Goal: Task Accomplishment & Management: Complete application form

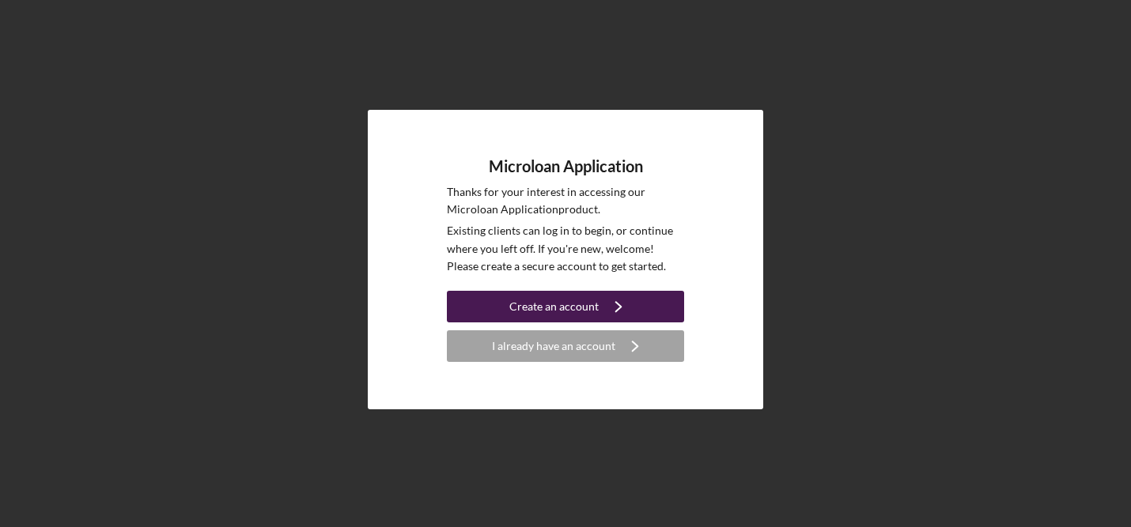
click at [584, 305] on div "Create an account" at bounding box center [553, 307] width 89 height 32
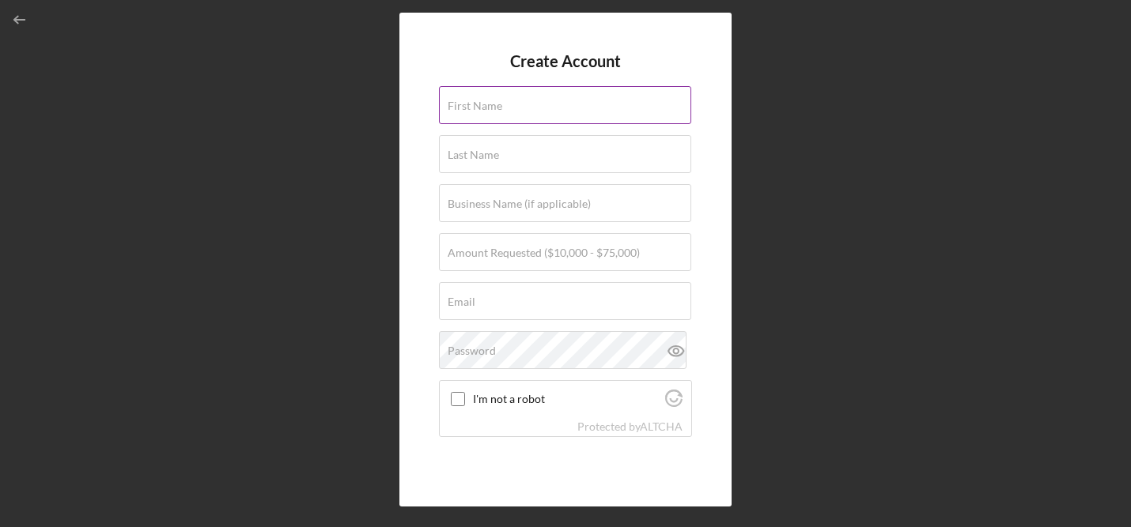
click at [549, 102] on div "First Name" at bounding box center [565, 106] width 253 height 40
type input "[PERSON_NAME]"
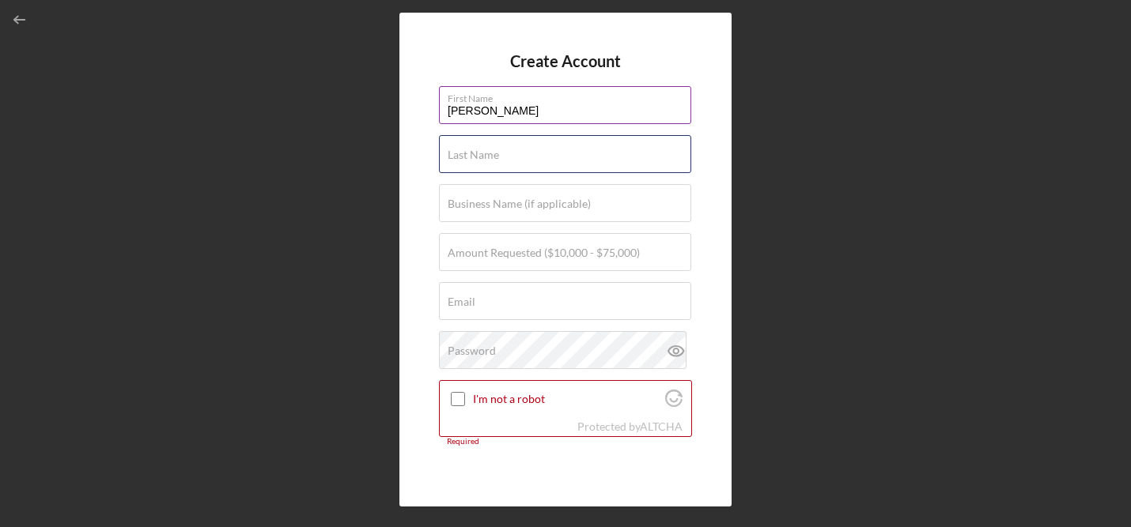
type input "[PERSON_NAME]"
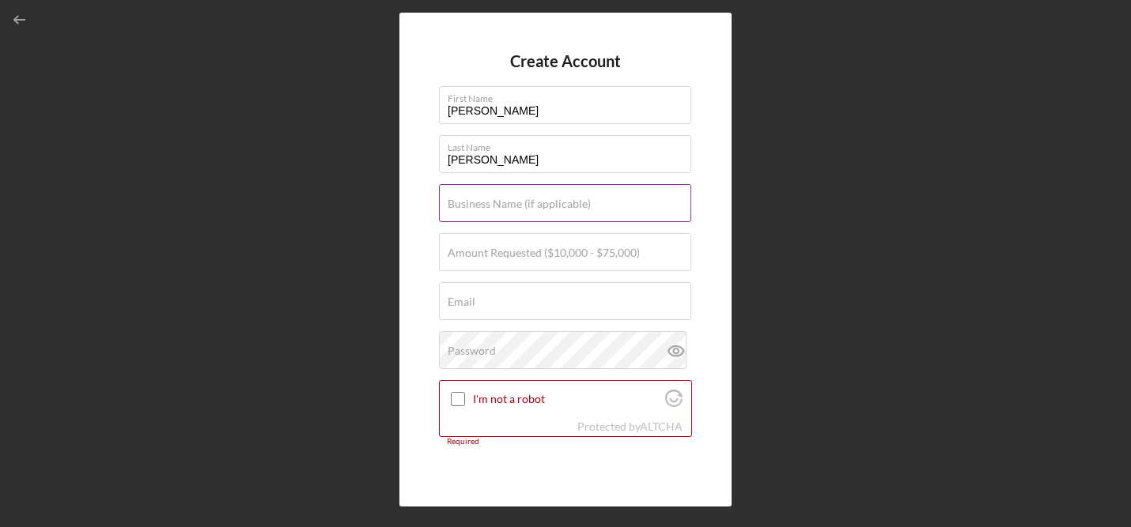
click at [584, 202] on label "Business Name (if applicable)" at bounding box center [519, 204] width 143 height 13
click at [584, 202] on input "Business Name (if applicable)" at bounding box center [565, 203] width 252 height 38
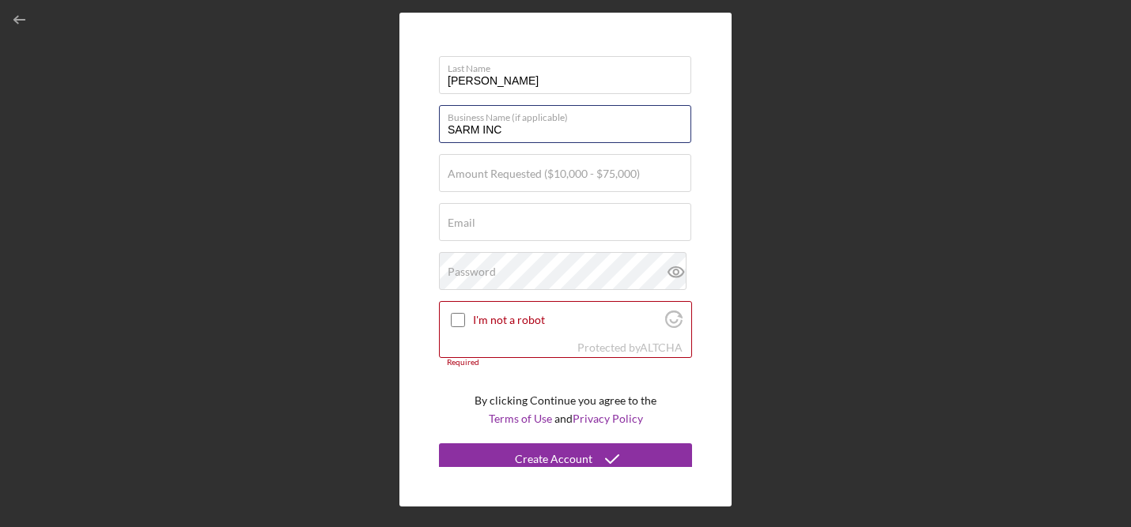
scroll to position [86, 0]
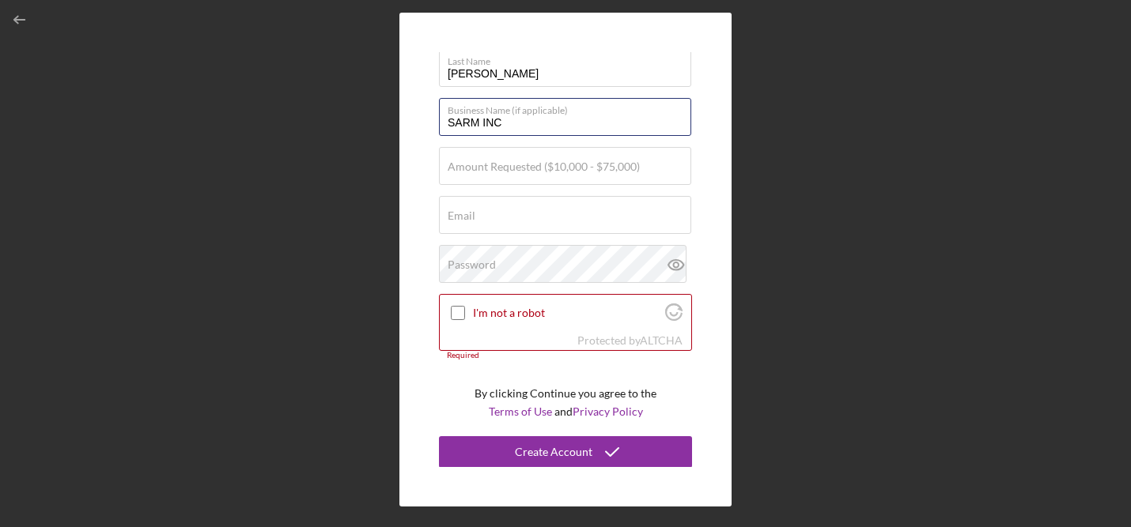
type input "SARM INC"
click at [516, 217] on div "Email Required" at bounding box center [565, 216] width 253 height 40
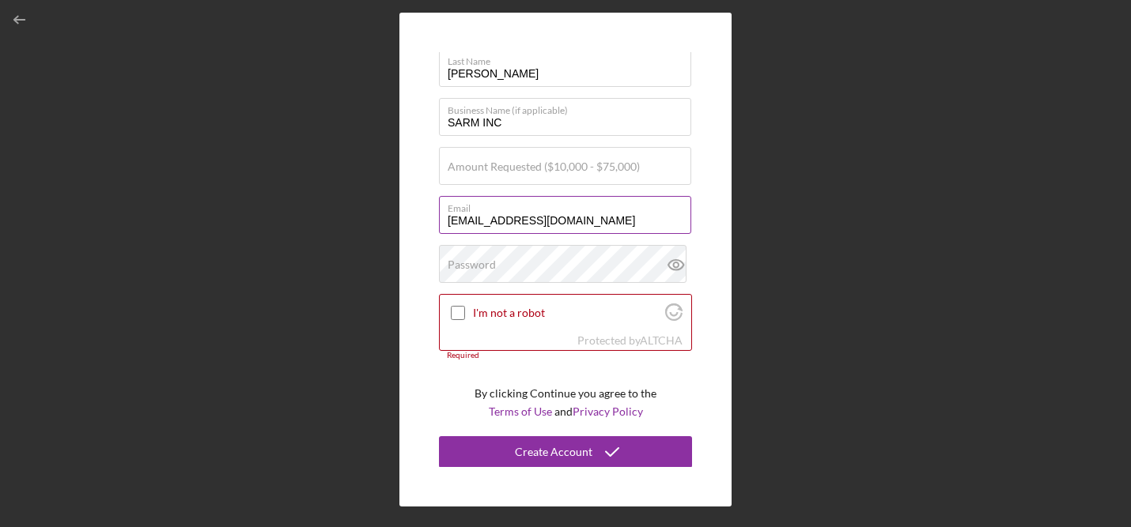
type input "[EMAIL_ADDRESS][DOMAIN_NAME]"
click at [532, 262] on div "Password" at bounding box center [565, 265] width 253 height 40
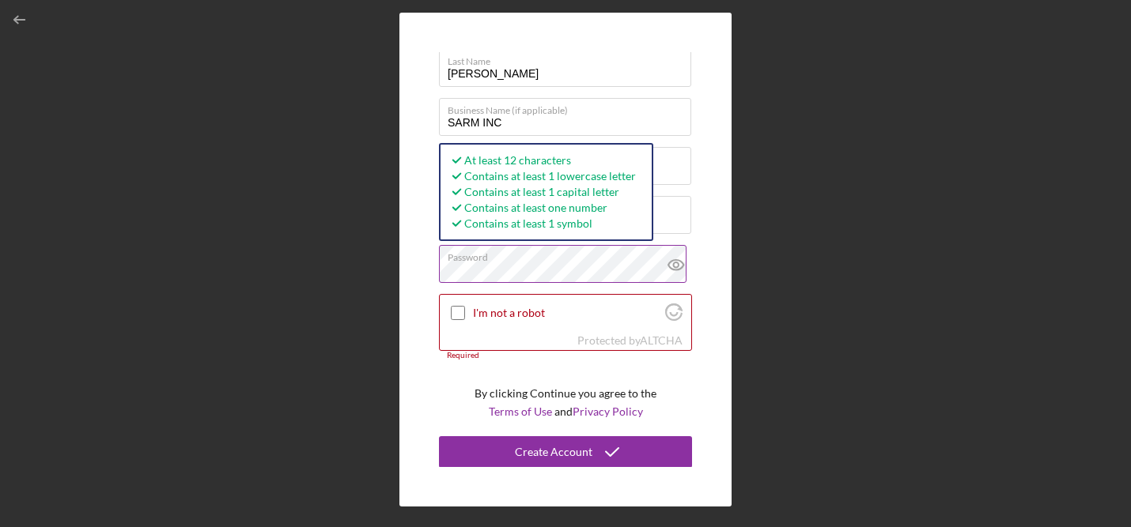
click at [671, 261] on icon at bounding box center [676, 265] width 40 height 40
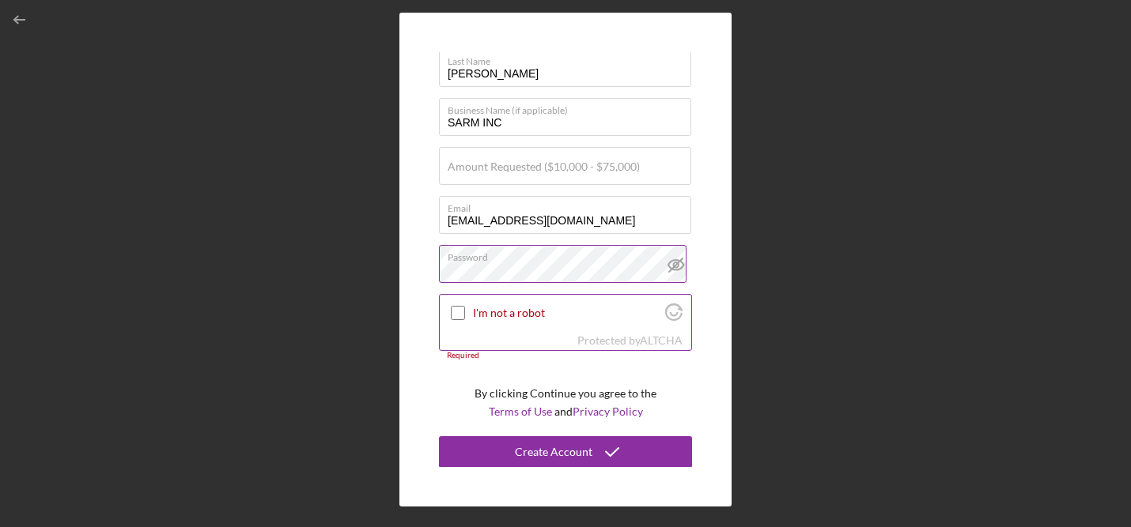
click at [461, 306] on input "I'm not a robot" at bounding box center [458, 313] width 14 height 14
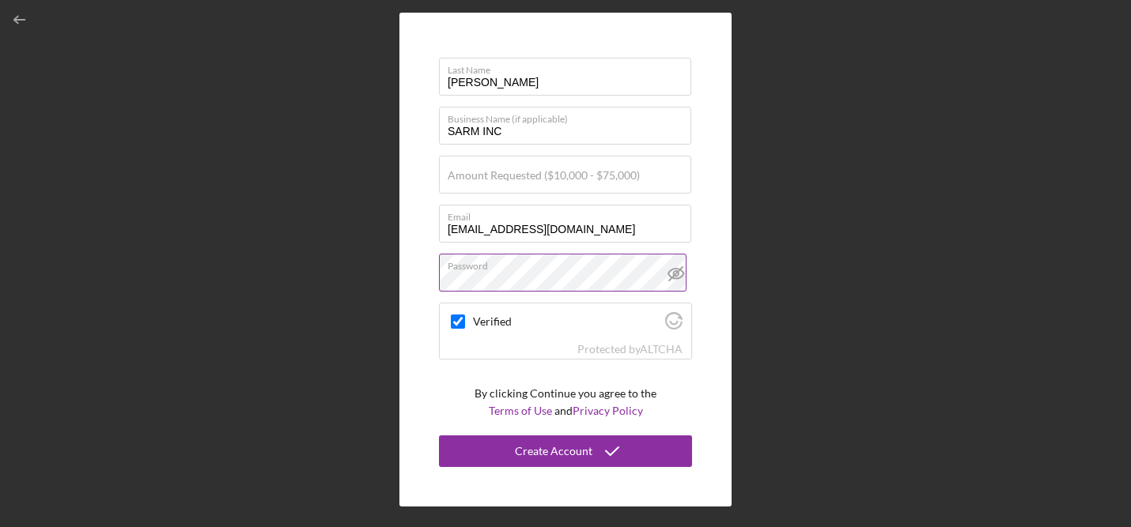
scroll to position [77, 0]
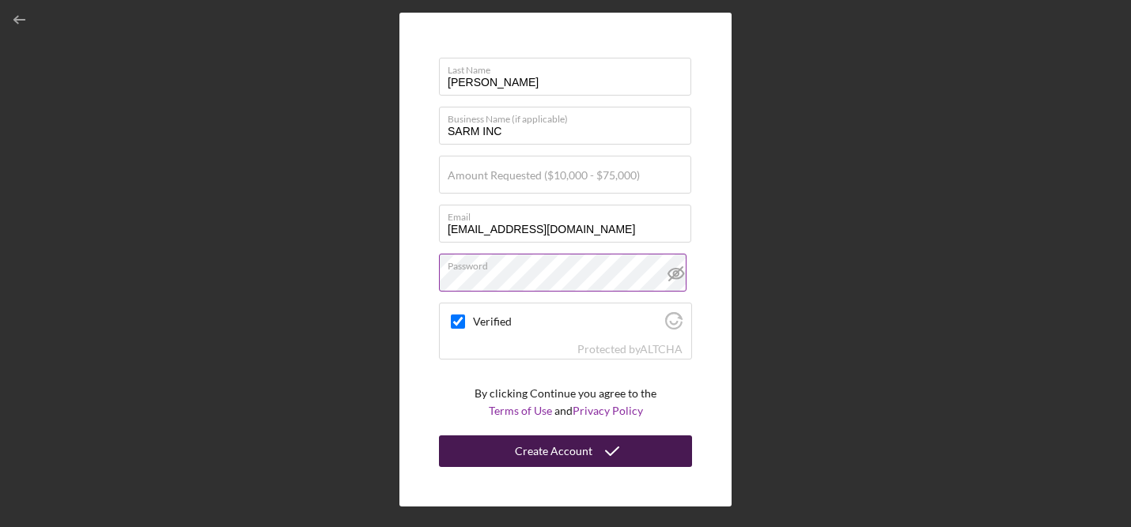
click at [582, 455] on div "Create Account" at bounding box center [553, 452] width 77 height 32
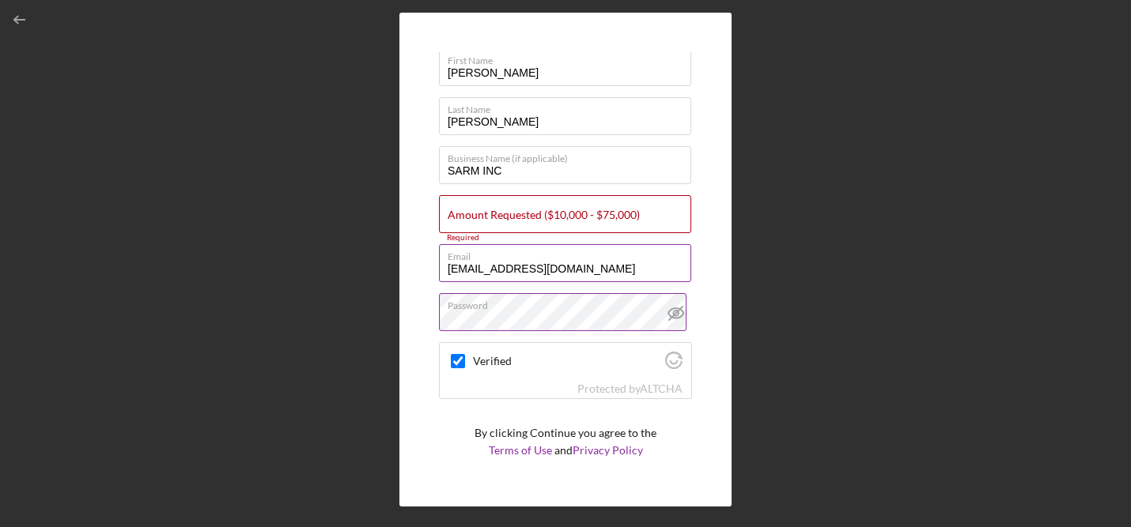
scroll to position [77, 0]
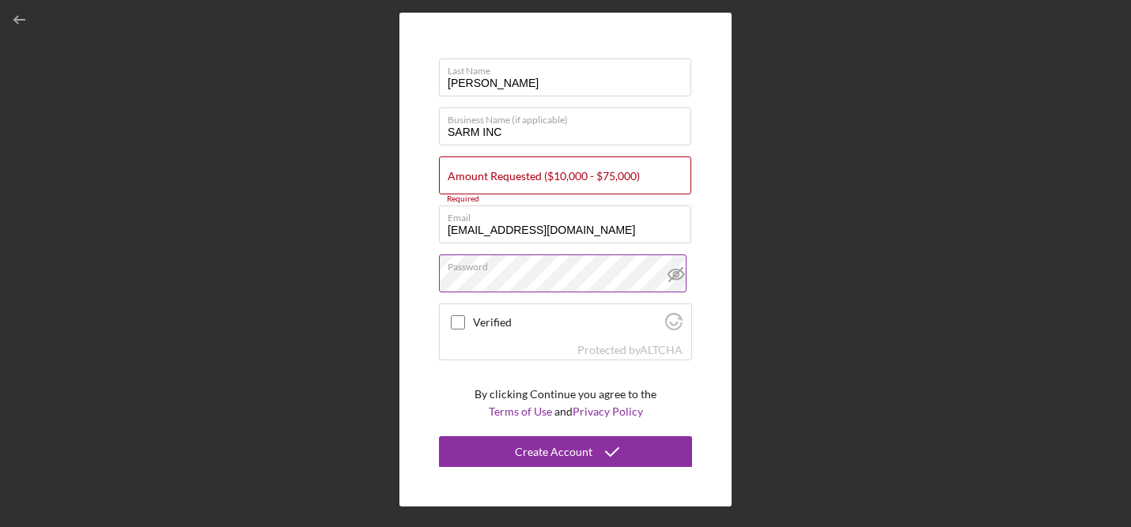
checkbox input "true"
